Goal: Task Accomplishment & Management: Use online tool/utility

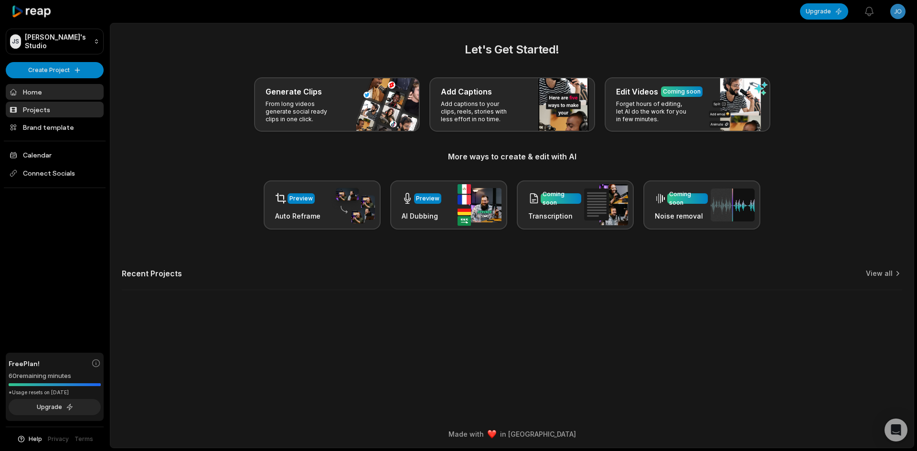
click at [67, 109] on link "Projects" at bounding box center [55, 110] width 98 height 16
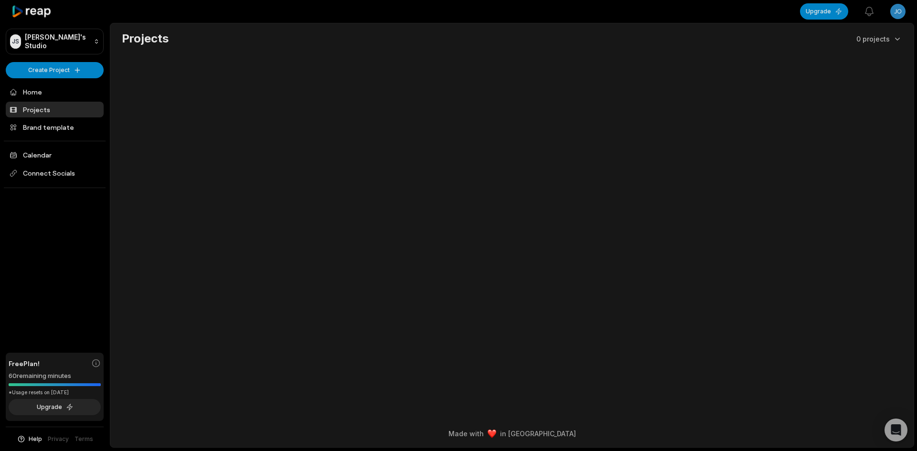
click at [61, 60] on div "[PERSON_NAME]'s Studio Create Project Home Projects Brand template Calendar Con…" at bounding box center [55, 225] width 110 height 451
click at [59, 64] on html "JS Joe's Studio Create Project Home Projects Brand template Calendar Connect So…" at bounding box center [458, 225] width 917 height 451
click at [60, 89] on link "Create Clips" at bounding box center [54, 90] width 93 height 16
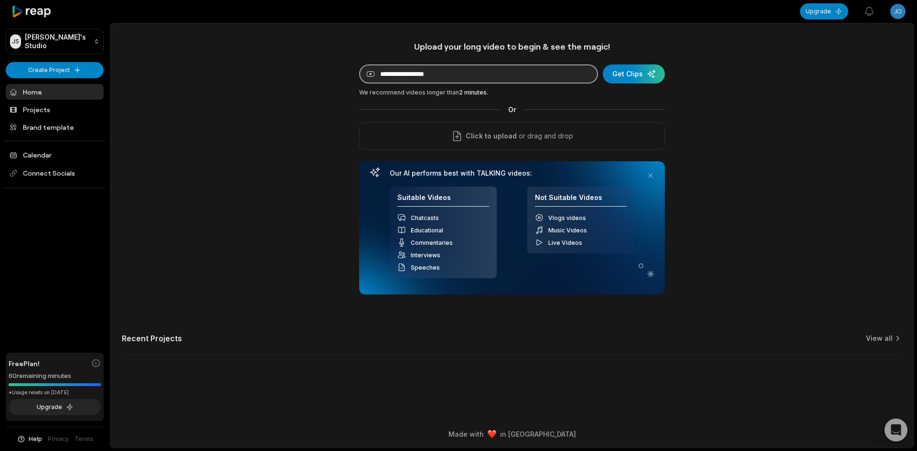
click at [456, 73] on input at bounding box center [478, 73] width 239 height 19
paste input "**********"
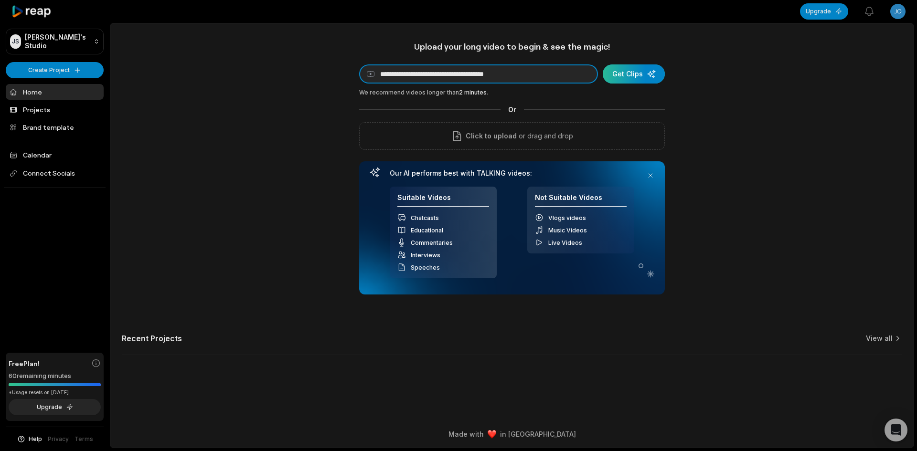
type input "**********"
click at [637, 74] on div "submit" at bounding box center [634, 73] width 62 height 19
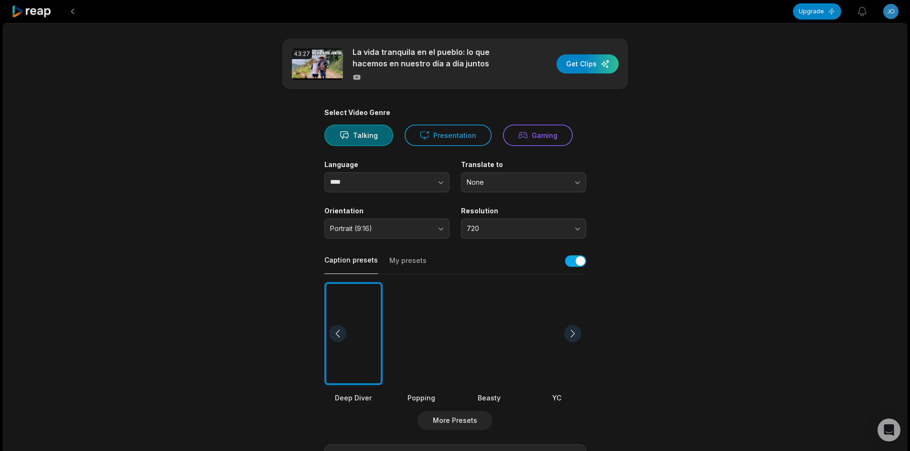
click at [551, 347] on div at bounding box center [557, 334] width 58 height 104
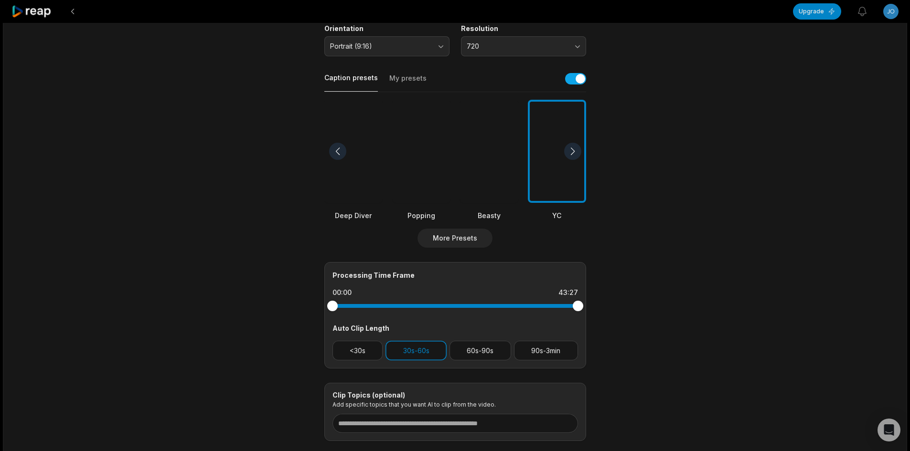
scroll to position [191, 0]
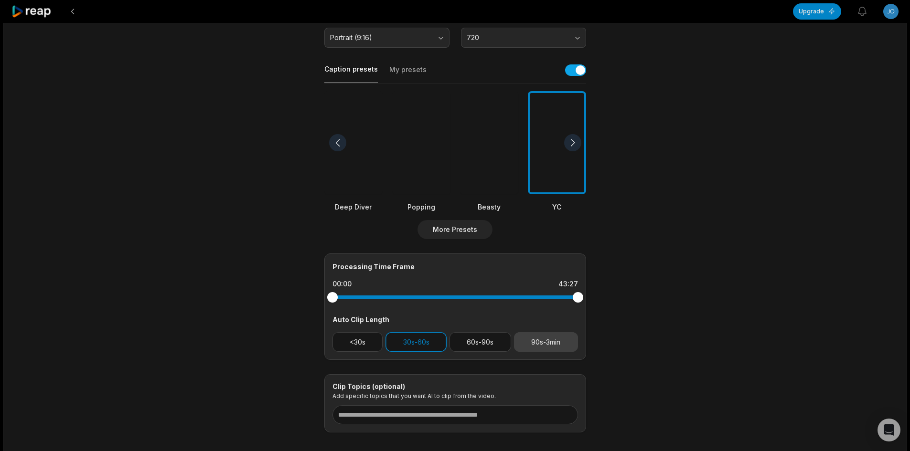
click at [532, 336] on button "90s-3min" at bounding box center [546, 342] width 64 height 20
click at [408, 342] on button "30s-60s" at bounding box center [415, 342] width 61 height 20
drag, startPoint x: 575, startPoint y: 298, endPoint x: 445, endPoint y: 308, distance: 130.3
click at [445, 308] on div "Processing Time Frame 00:00 20:00 Auto Clip Length <30s 30s-60s 60s-90s 90s-3min" at bounding box center [455, 307] width 262 height 106
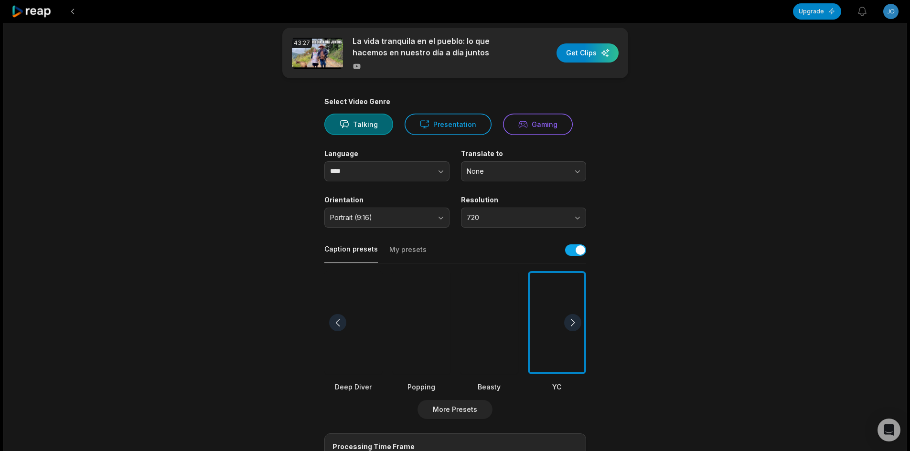
scroll to position [0, 0]
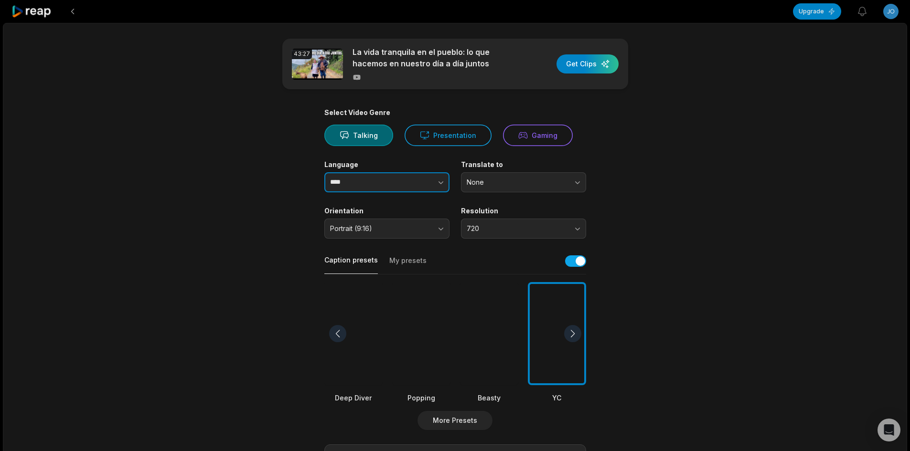
click at [418, 181] on button "button" at bounding box center [421, 182] width 54 height 20
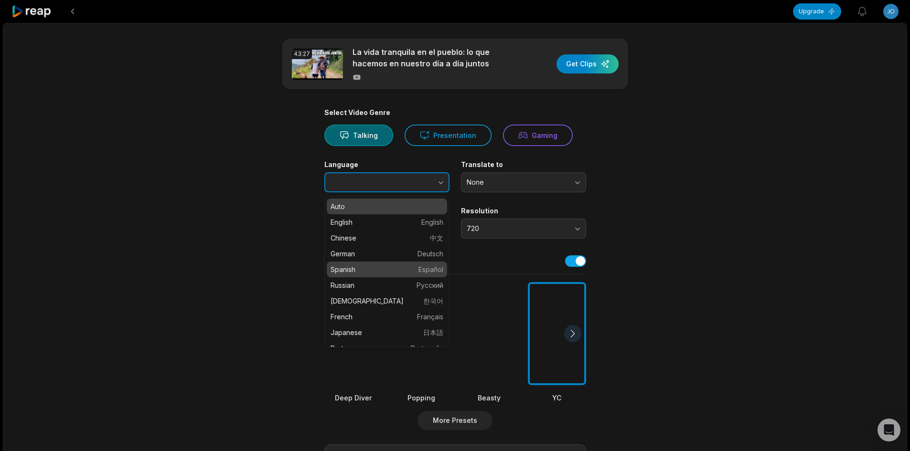
type input "*******"
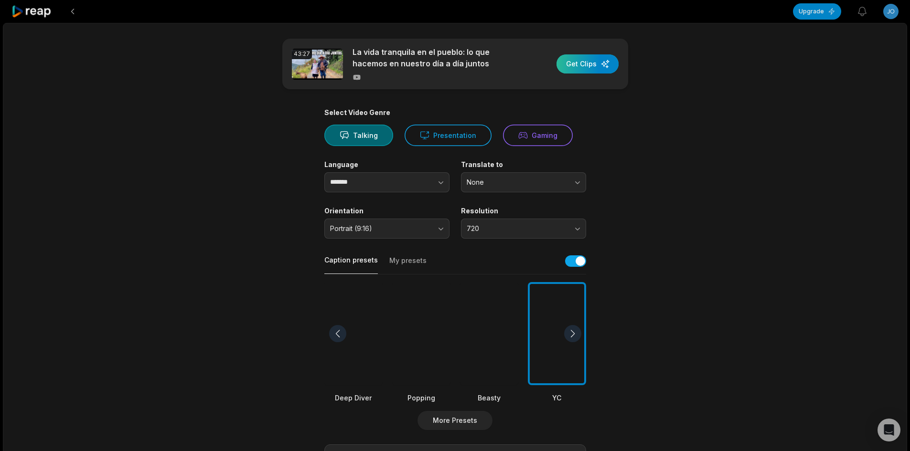
click at [588, 70] on div "button" at bounding box center [587, 63] width 62 height 19
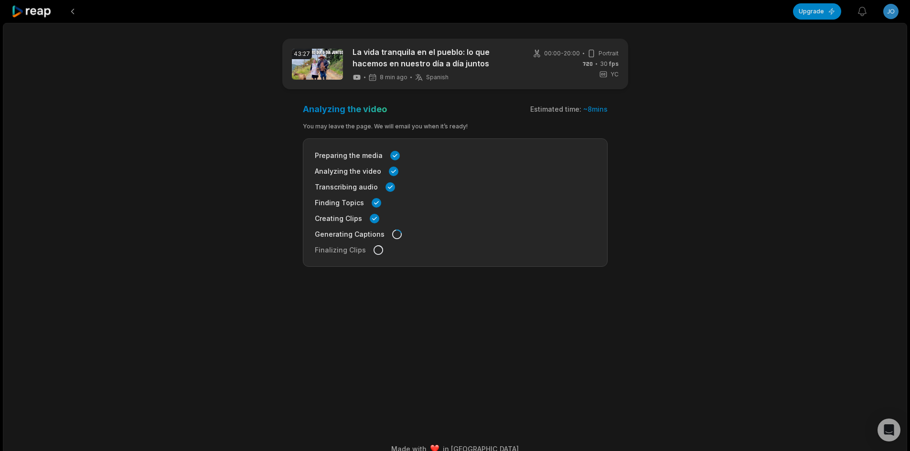
click at [46, 6] on icon at bounding box center [31, 11] width 41 height 13
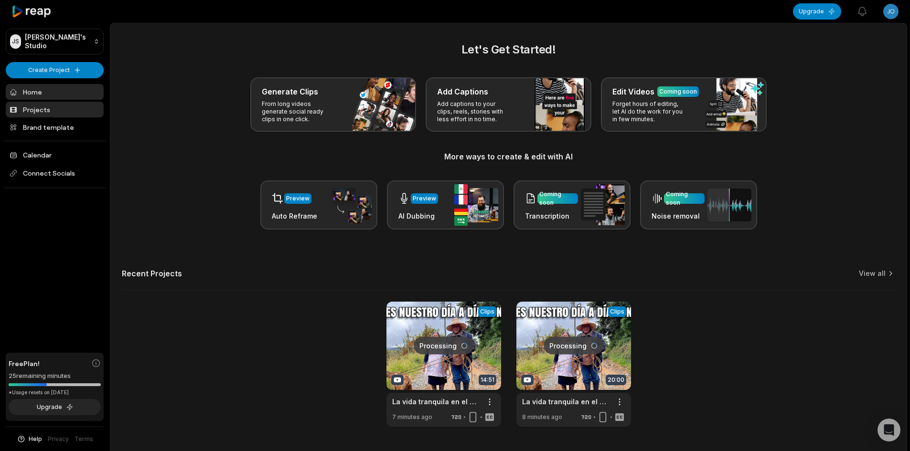
click at [50, 107] on link "Projects" at bounding box center [55, 110] width 98 height 16
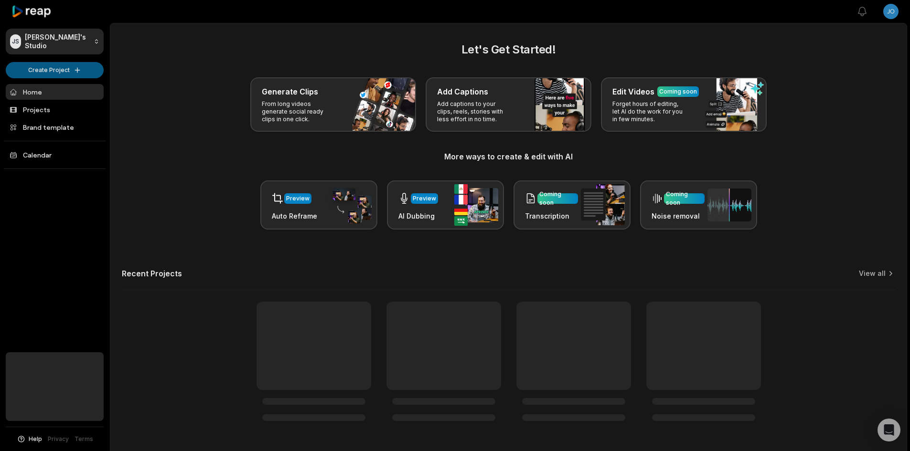
click at [67, 70] on html "[PERSON_NAME]'s Studio Create Project Home Projects Brand template Calendar Hel…" at bounding box center [455, 225] width 910 height 451
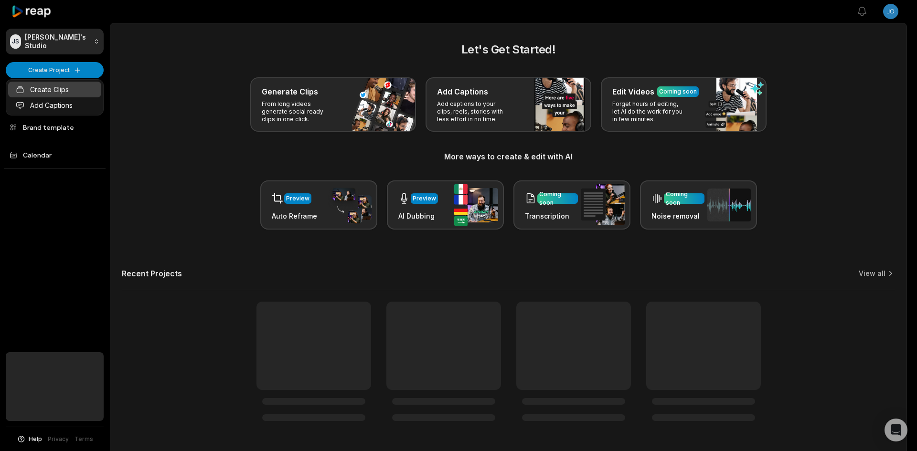
click at [57, 92] on link "Create Clips" at bounding box center [54, 90] width 93 height 16
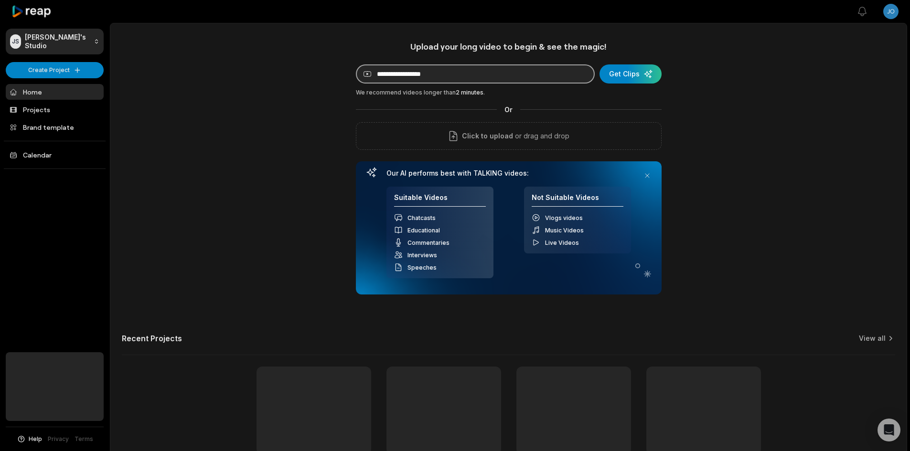
click at [414, 75] on input at bounding box center [475, 73] width 239 height 19
paste input "**********"
type input "**********"
click at [618, 71] on div "submit" at bounding box center [630, 73] width 62 height 19
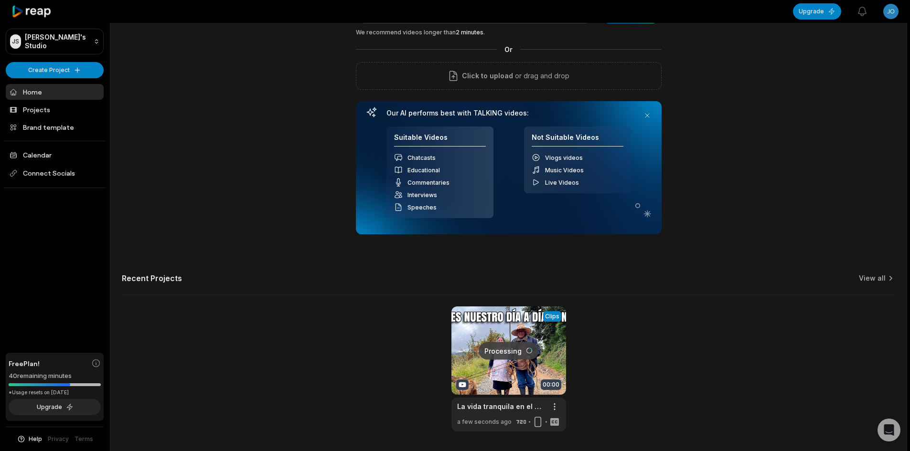
scroll to position [90, 0]
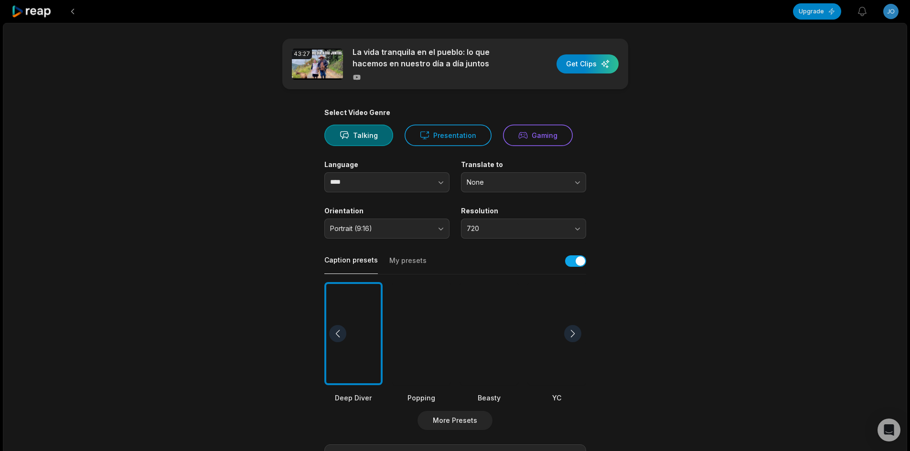
click at [552, 332] on div at bounding box center [557, 334] width 58 height 104
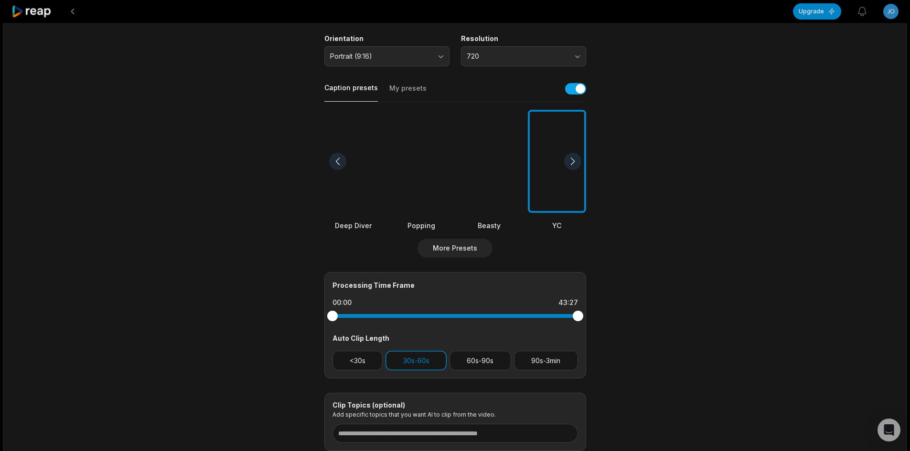
scroll to position [191, 0]
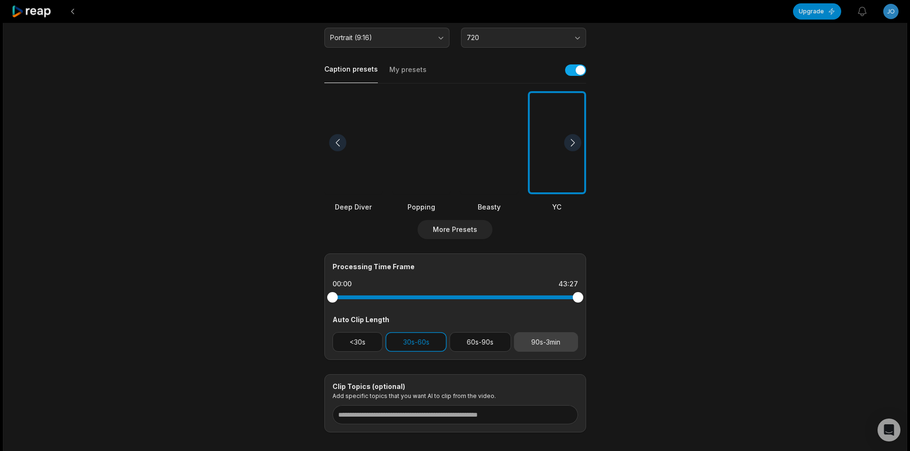
click at [550, 339] on button "90s-3min" at bounding box center [546, 342] width 64 height 20
click at [413, 336] on button "30s-60s" at bounding box center [415, 342] width 61 height 20
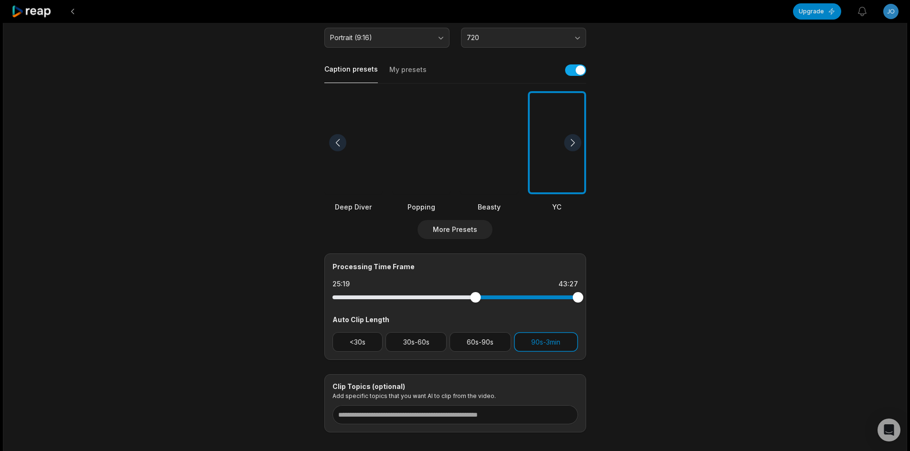
drag, startPoint x: 330, startPoint y: 298, endPoint x: 475, endPoint y: 327, distance: 147.4
click at [475, 327] on div "Processing Time Frame 25:19 43:27 Auto Clip Length <30s 30s-60s 60s-90s 90s-3min" at bounding box center [455, 307] width 262 height 106
drag, startPoint x: 578, startPoint y: 298, endPoint x: 559, endPoint y: 311, distance: 23.2
click at [559, 311] on div "Processing Time Frame 25:19 40:07 Auto Clip Length <30s 30s-60s 60s-90s 90s-3min" at bounding box center [455, 307] width 262 height 106
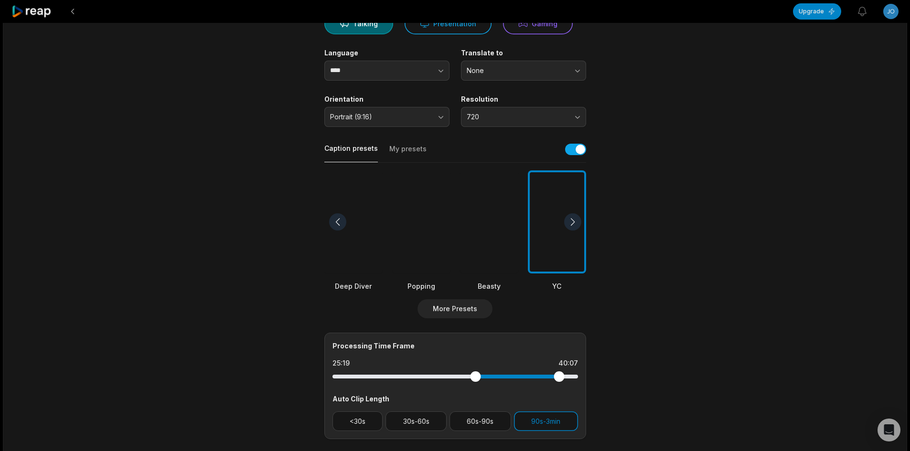
scroll to position [0, 0]
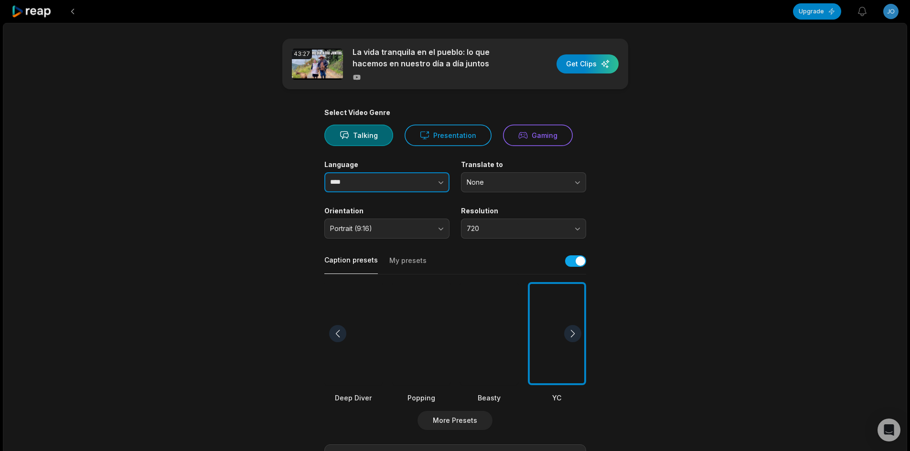
click at [430, 183] on button "button" at bounding box center [421, 182] width 54 height 20
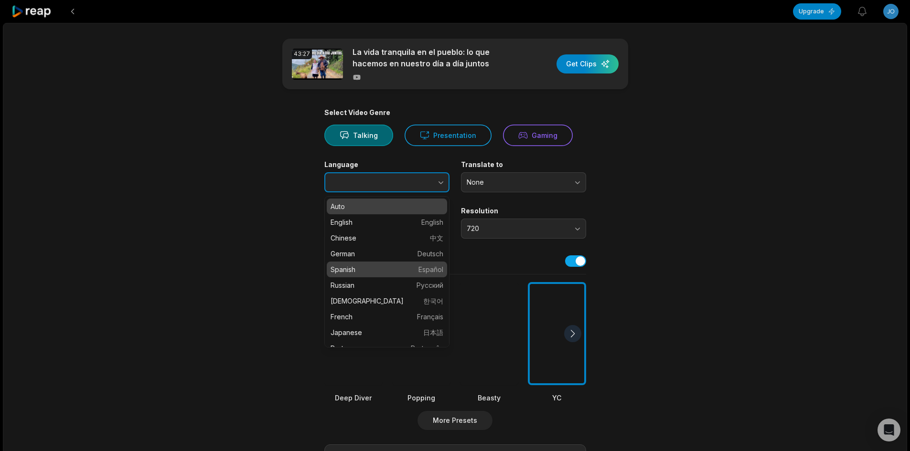
type input "*******"
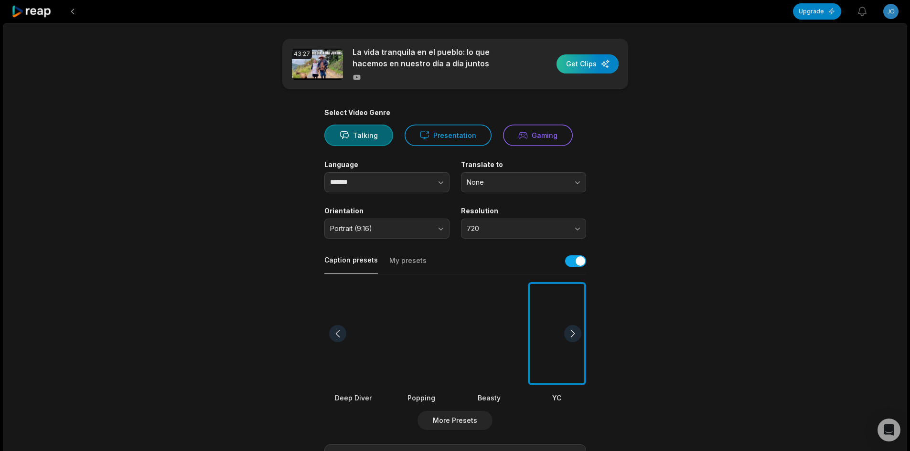
click at [597, 64] on div "button" at bounding box center [587, 63] width 62 height 19
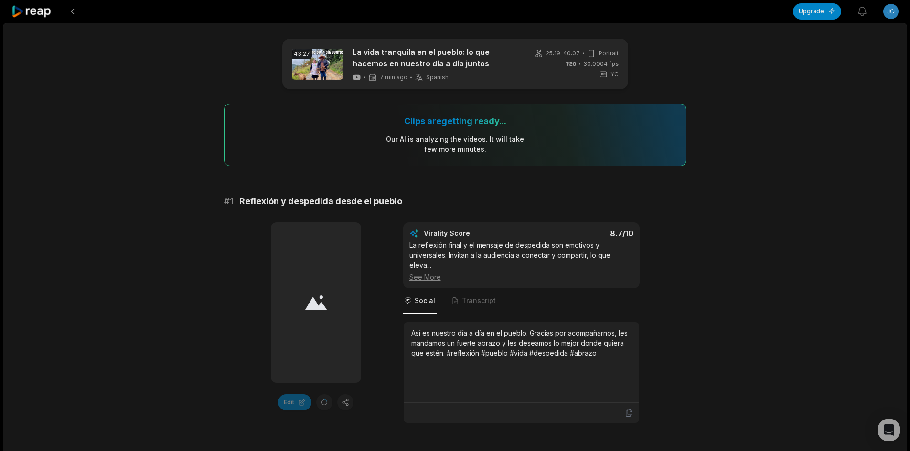
click at [40, 11] on icon at bounding box center [31, 11] width 41 height 13
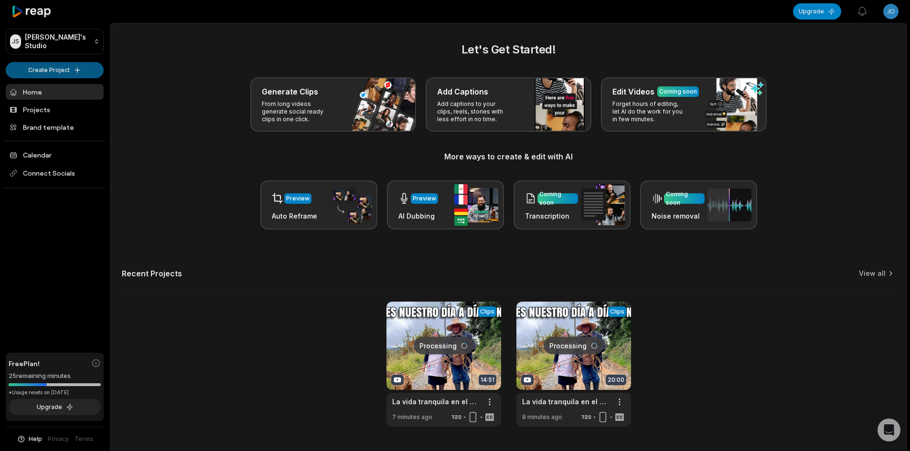
click at [69, 67] on html "JS Joe's Studio Create Project Home Projects Brand template Calendar Connect So…" at bounding box center [455, 225] width 910 height 451
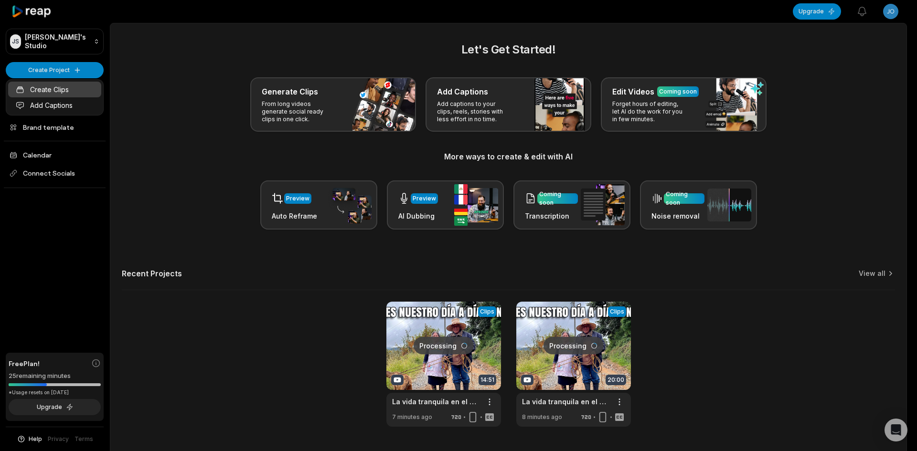
click at [70, 83] on link "Create Clips" at bounding box center [54, 90] width 93 height 16
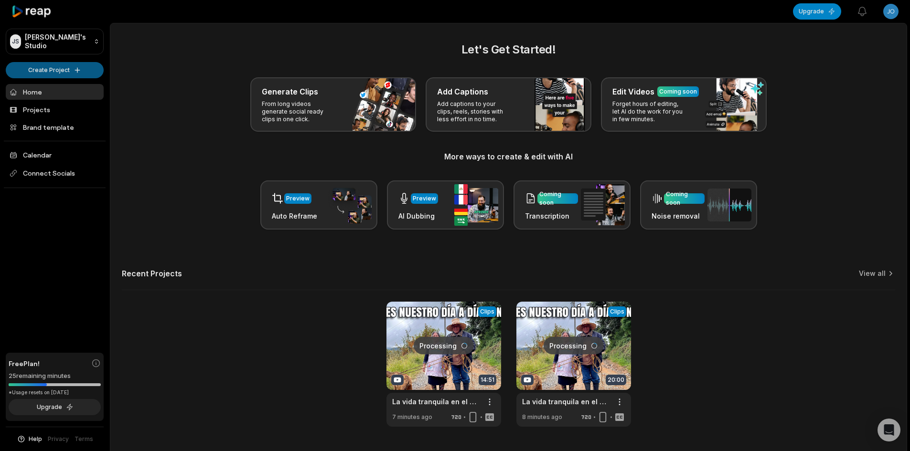
click at [49, 68] on html "JS Joe's Studio Create Project Home Projects Brand template Calendar Connect So…" at bounding box center [455, 225] width 910 height 451
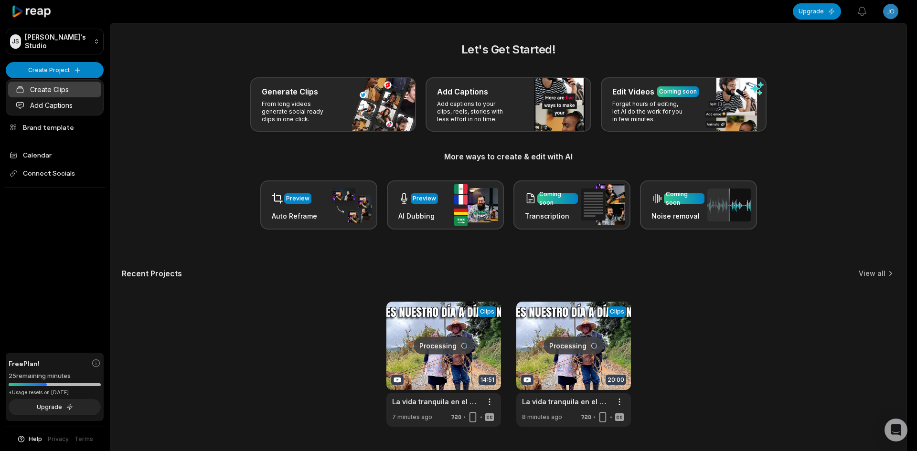
click at [55, 88] on link "Create Clips" at bounding box center [54, 90] width 93 height 16
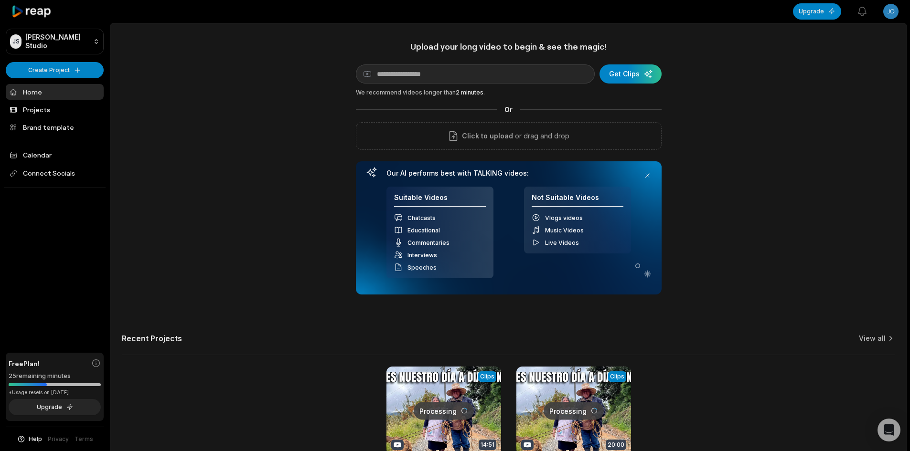
click at [446, 63] on div "Upload your long video to begin & see the magic! YouTube link Get Clips We reco…" at bounding box center [509, 168] width 306 height 254
click at [441, 69] on input at bounding box center [475, 73] width 239 height 19
paste input "**********"
type input "**********"
click at [627, 65] on div "submit" at bounding box center [630, 73] width 62 height 19
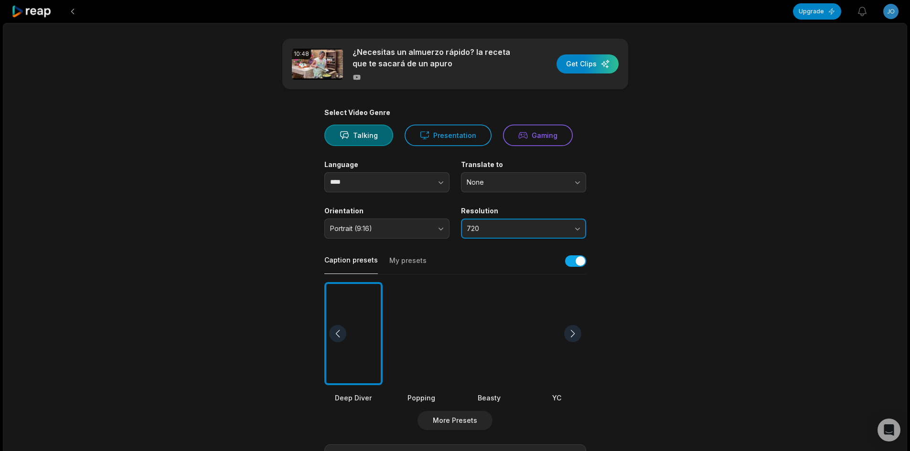
click at [484, 227] on span "720" at bounding box center [517, 228] width 100 height 9
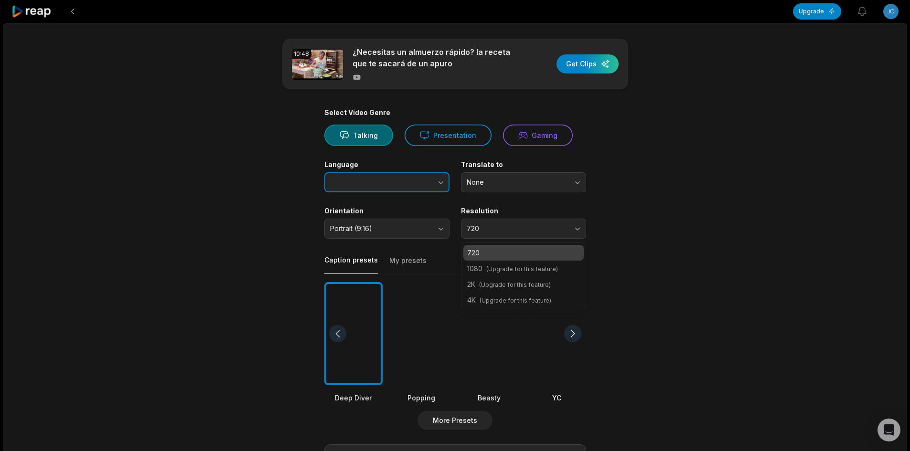
click at [414, 181] on button "button" at bounding box center [421, 182] width 54 height 20
type input "****"
click at [402, 173] on button "button" at bounding box center [421, 182] width 54 height 20
click at [384, 172] on input "******" at bounding box center [386, 182] width 125 height 20
click at [384, 173] on input "******" at bounding box center [386, 182] width 125 height 20
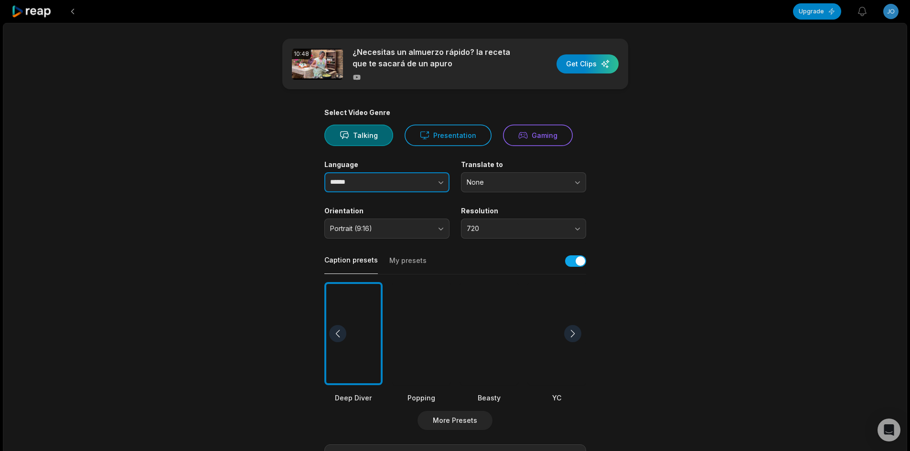
click at [381, 178] on input "******" at bounding box center [386, 182] width 125 height 20
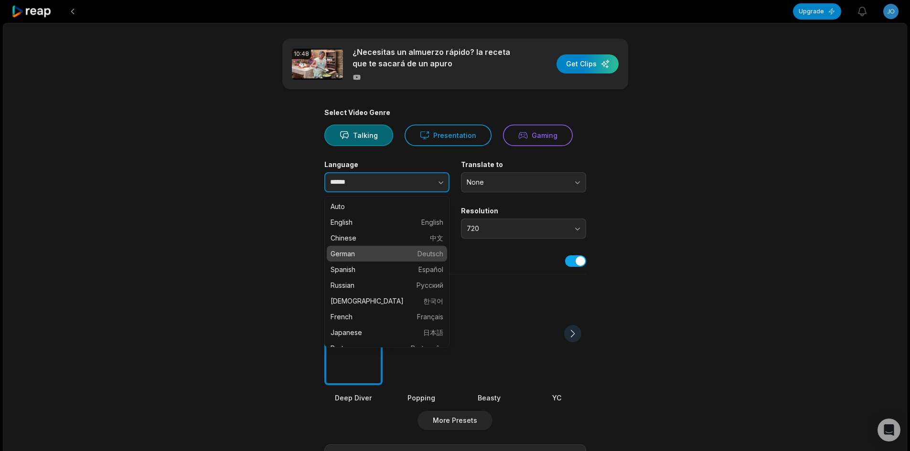
click at [414, 181] on button "button" at bounding box center [421, 182] width 54 height 20
type input "*******"
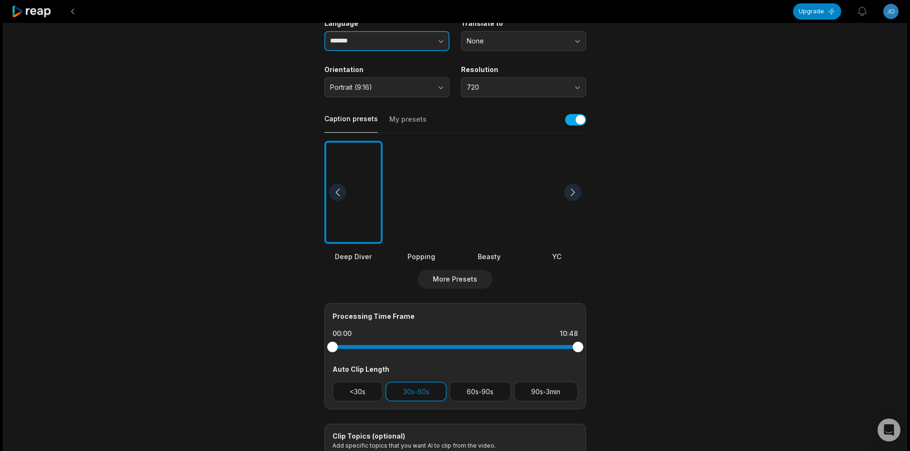
scroll to position [143, 0]
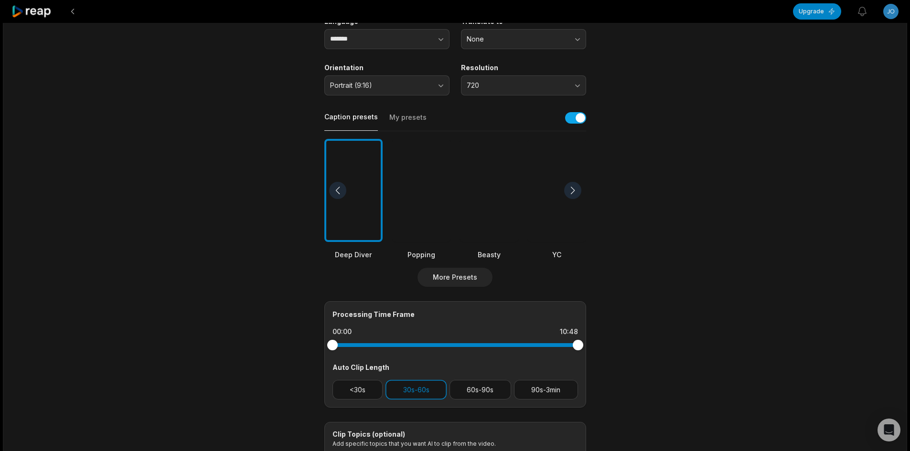
click at [547, 202] on div at bounding box center [557, 191] width 58 height 104
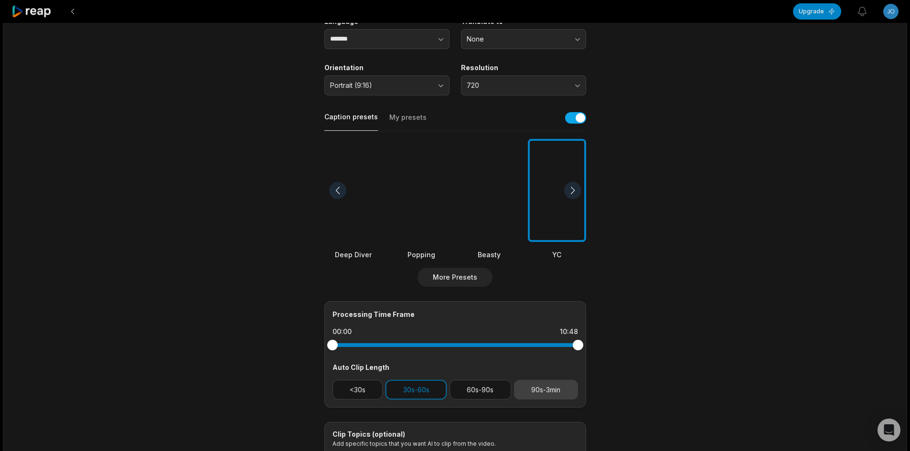
click at [538, 390] on button "90s-3min" at bounding box center [546, 390] width 64 height 20
click at [433, 389] on button "30s-60s" at bounding box center [415, 390] width 61 height 20
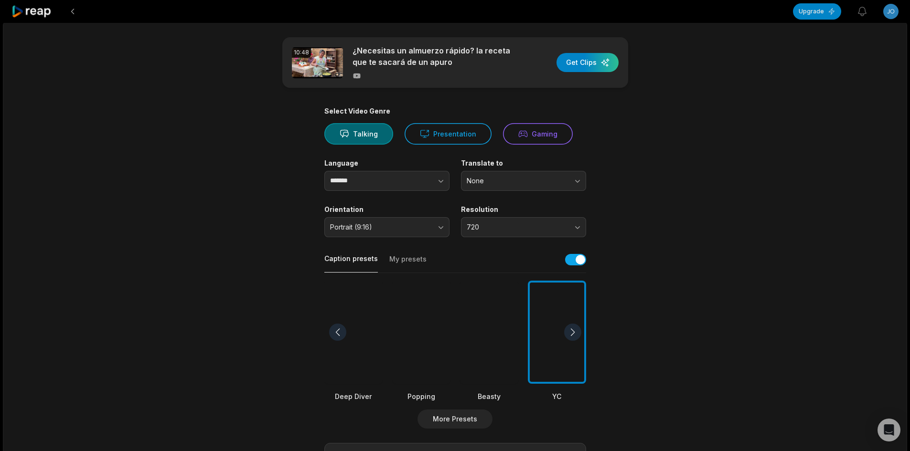
scroll to position [0, 0]
click at [583, 66] on div "button" at bounding box center [587, 63] width 62 height 19
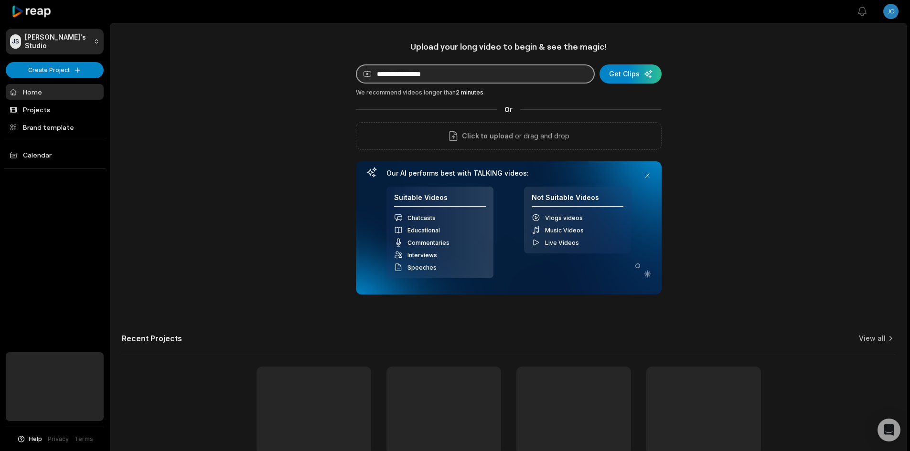
click at [447, 69] on input at bounding box center [475, 73] width 239 height 19
paste input "**********"
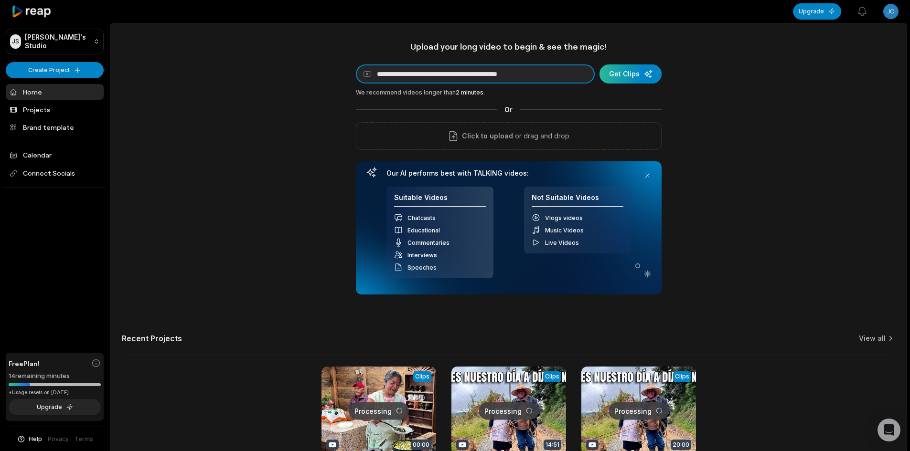
type input "**********"
click at [610, 66] on div "submit" at bounding box center [630, 73] width 62 height 19
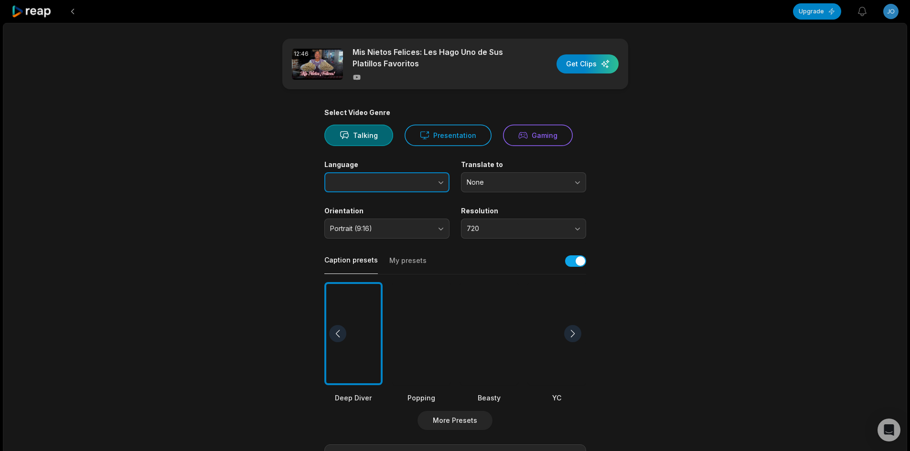
click at [395, 186] on button "button" at bounding box center [421, 182] width 54 height 20
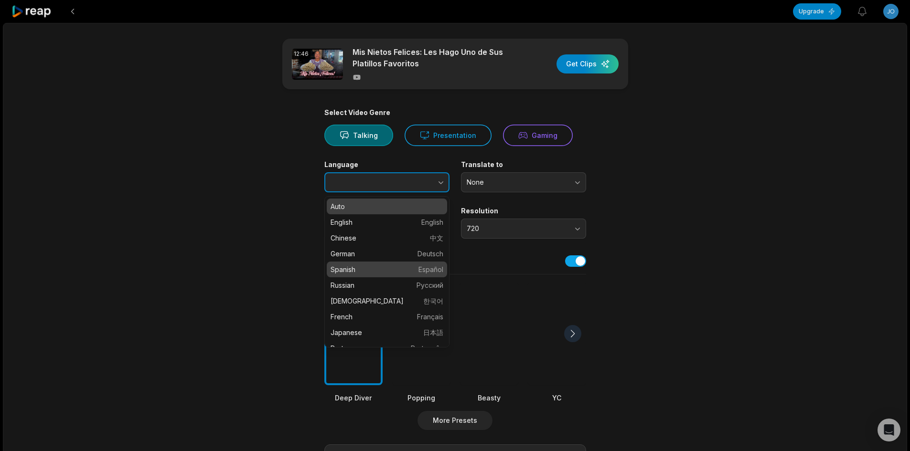
type input "*******"
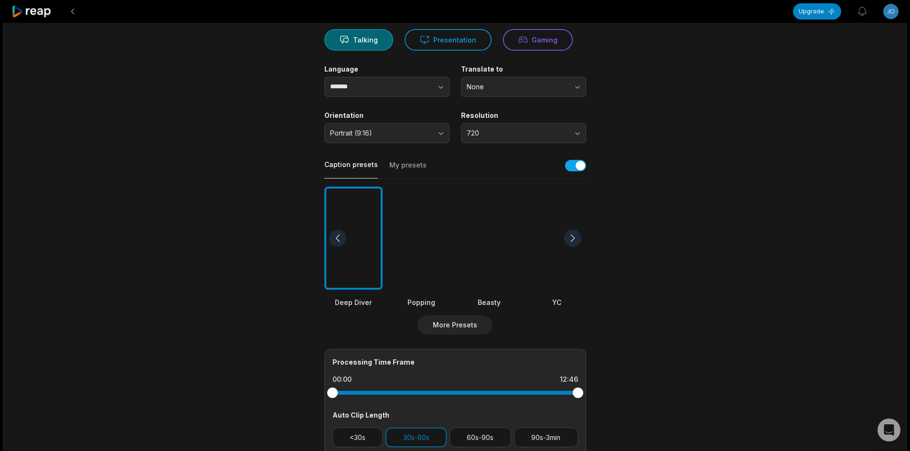
click at [554, 268] on div at bounding box center [557, 239] width 58 height 104
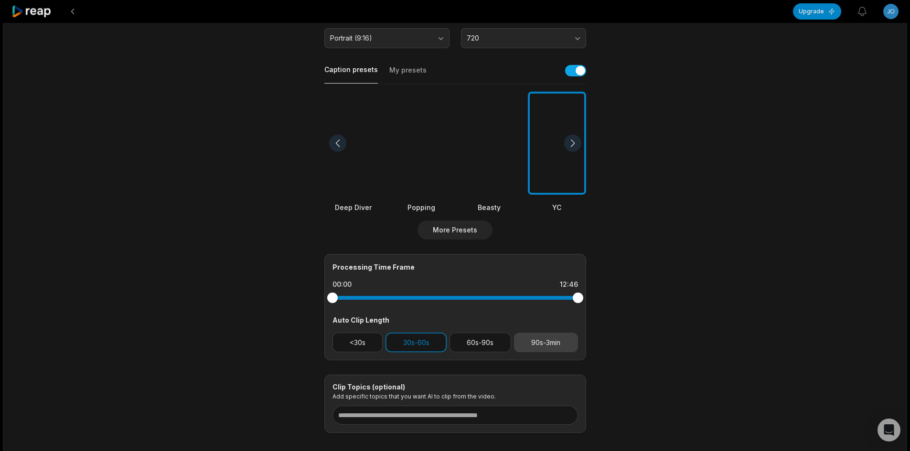
scroll to position [191, 0]
drag, startPoint x: 548, startPoint y: 343, endPoint x: 517, endPoint y: 346, distance: 31.6
click at [548, 343] on button "90s-3min" at bounding box center [546, 342] width 64 height 20
click at [426, 346] on button "30s-60s" at bounding box center [415, 342] width 61 height 20
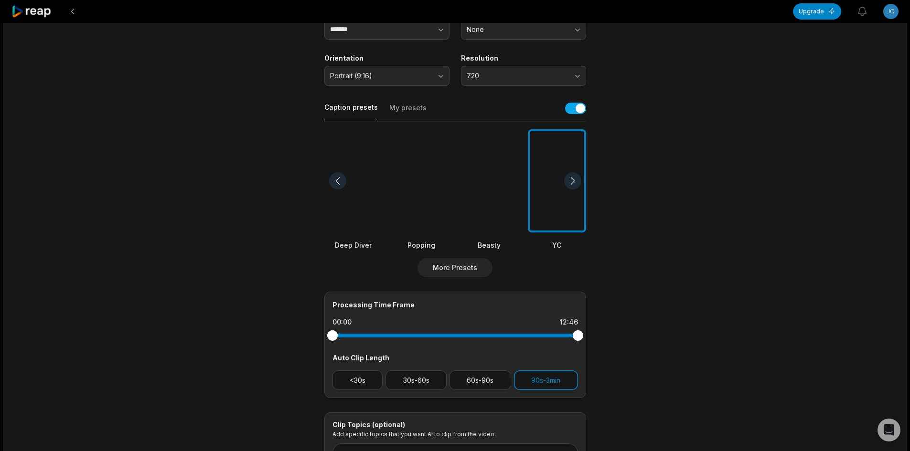
scroll to position [0, 0]
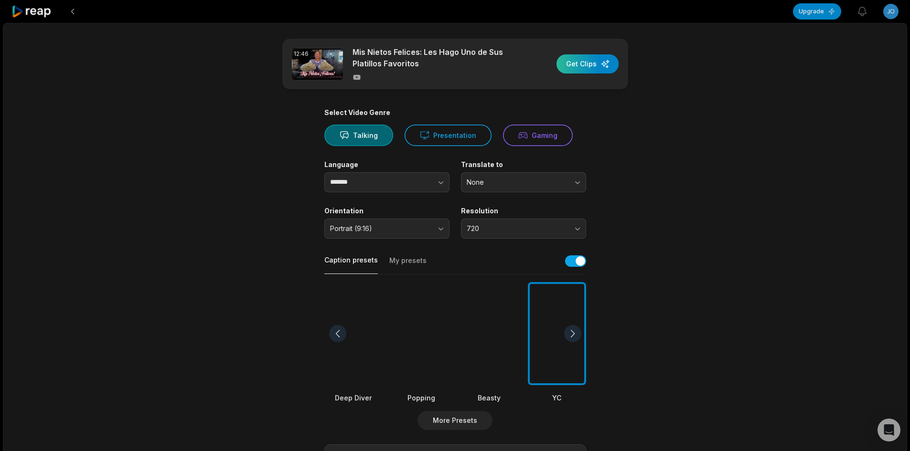
click at [579, 71] on div "button" at bounding box center [587, 63] width 62 height 19
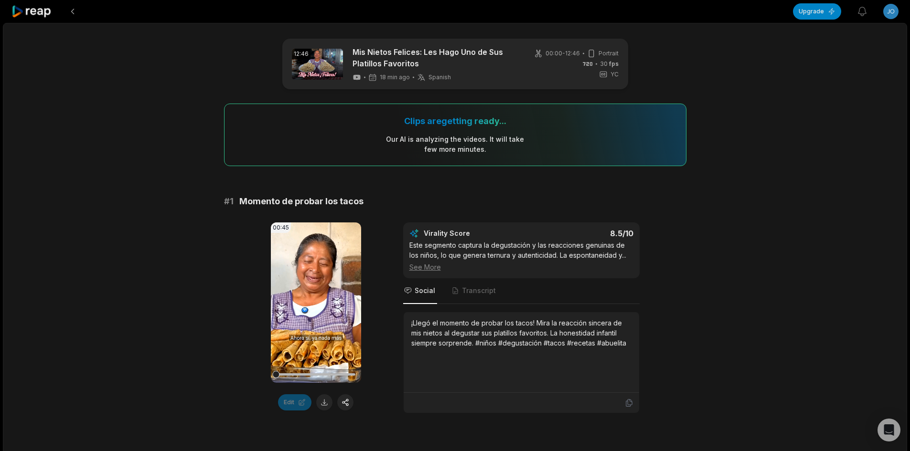
click at [40, 16] on icon at bounding box center [31, 11] width 41 height 13
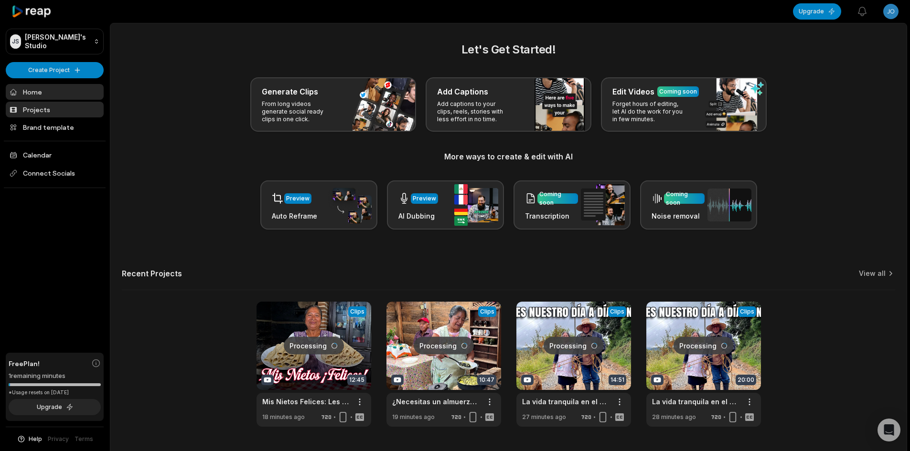
click at [79, 108] on link "Projects" at bounding box center [55, 110] width 98 height 16
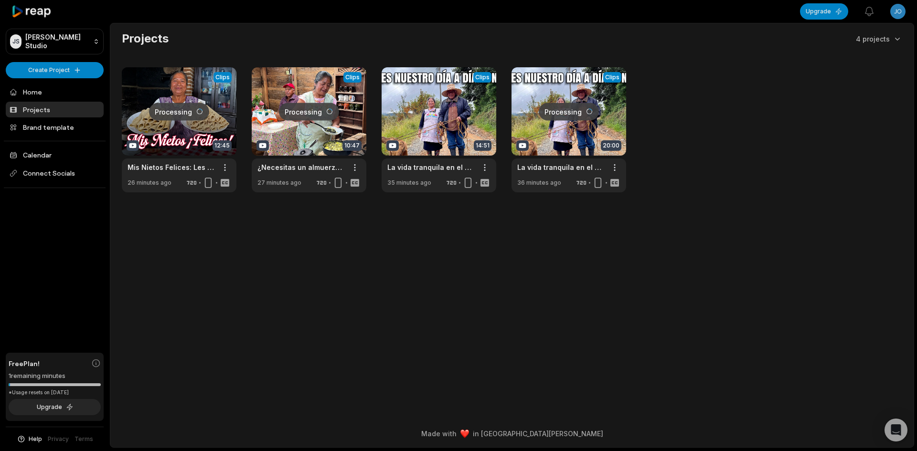
click at [760, 242] on main "Projects 4 projects Processing Clips 12:45 Mis Nietos Felices: Les Hago Uno de …" at bounding box center [511, 206] width 803 height 366
click at [615, 286] on main "Projects 4 projects View Clips Clips 12:45 Mis Nietos Felices: Les Hago Uno de …" at bounding box center [511, 206] width 803 height 366
click at [900, 7] on html "[PERSON_NAME] Studio Create Project Home Projects Brand template Calendar Conne…" at bounding box center [458, 225] width 917 height 451
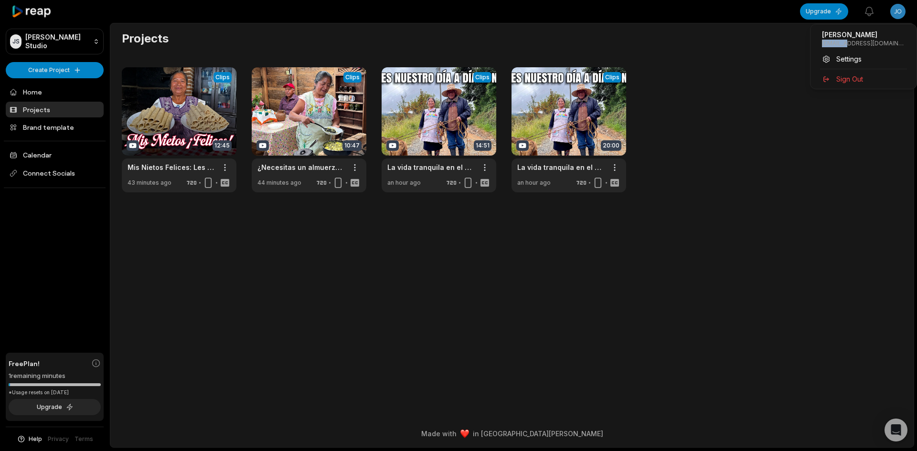
drag, startPoint x: 842, startPoint y: 43, endPoint x: 818, endPoint y: 43, distance: 24.8
click at [818, 43] on div "[PERSON_NAME] [EMAIL_ADDRESS][DOMAIN_NAME]" at bounding box center [863, 38] width 98 height 25
copy p "joerfisc"
drag, startPoint x: 639, startPoint y: 404, endPoint x: 625, endPoint y: 438, distance: 37.3
click at [639, 405] on html "[PERSON_NAME] Studio Create Project Home Projects Brand template Calendar Conne…" at bounding box center [458, 225] width 917 height 451
